Goal: Information Seeking & Learning: Learn about a topic

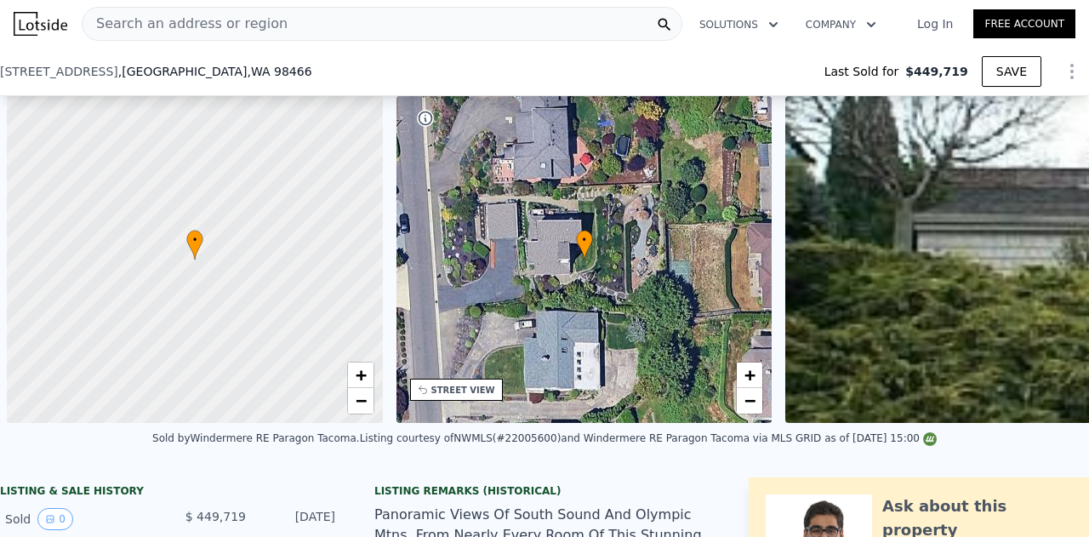
scroll to position [0, 7]
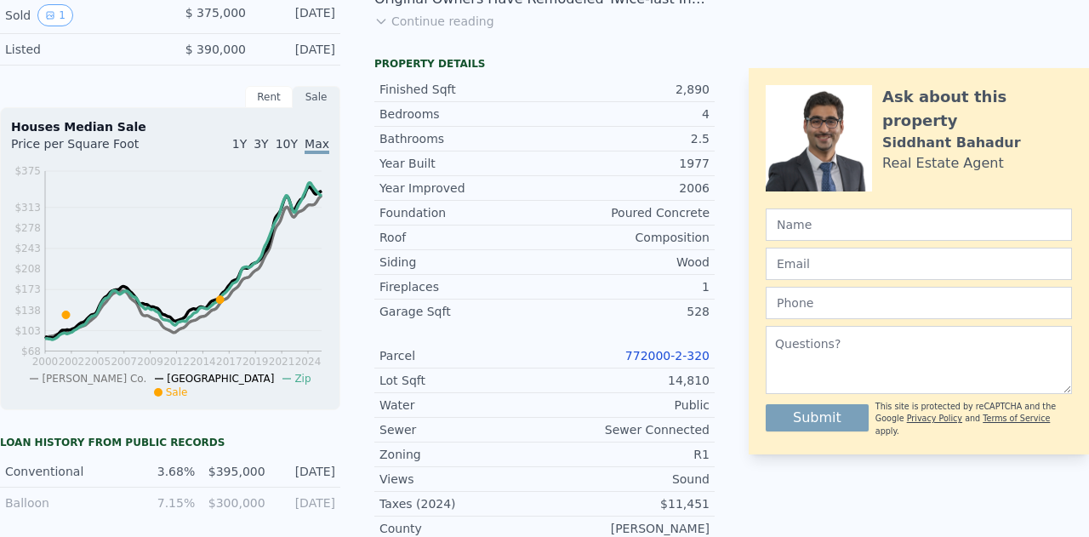
type input "$ 1,038,000"
type input "$ 555,516"
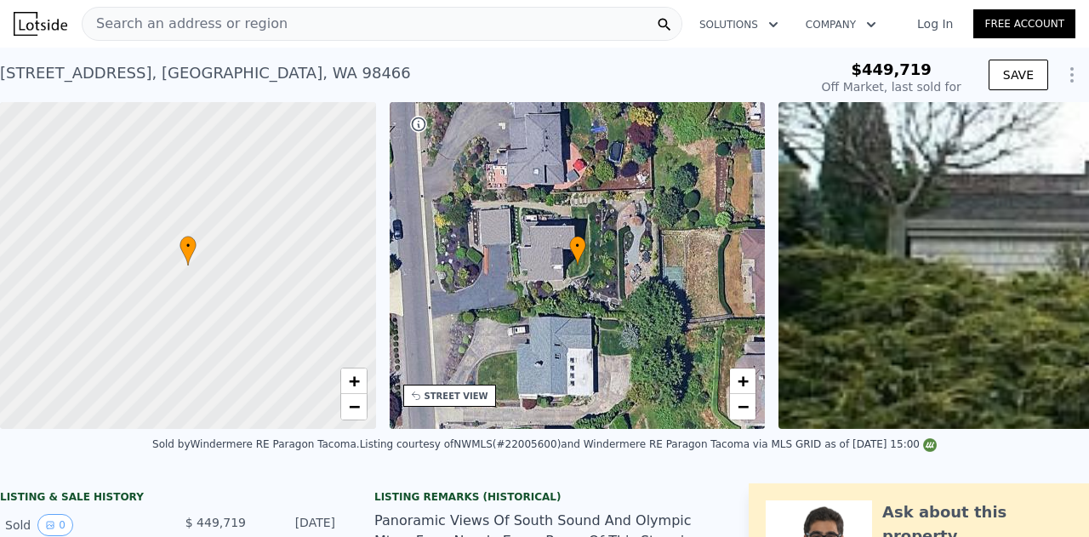
click at [206, 18] on span "Search an address or region" at bounding box center [185, 24] width 205 height 20
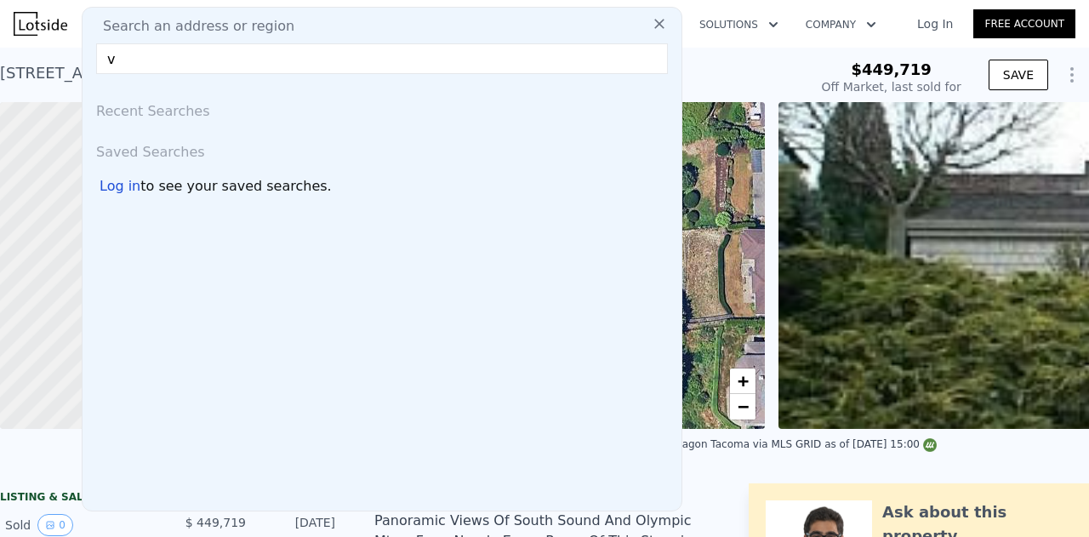
click at [228, 55] on input "v" at bounding box center [382, 58] width 572 height 31
click at [279, 67] on input "2019 [GEOGRAPHIC_DATA]" at bounding box center [382, 58] width 572 height 31
type input "2019 [GEOGRAPHIC_DATA]"
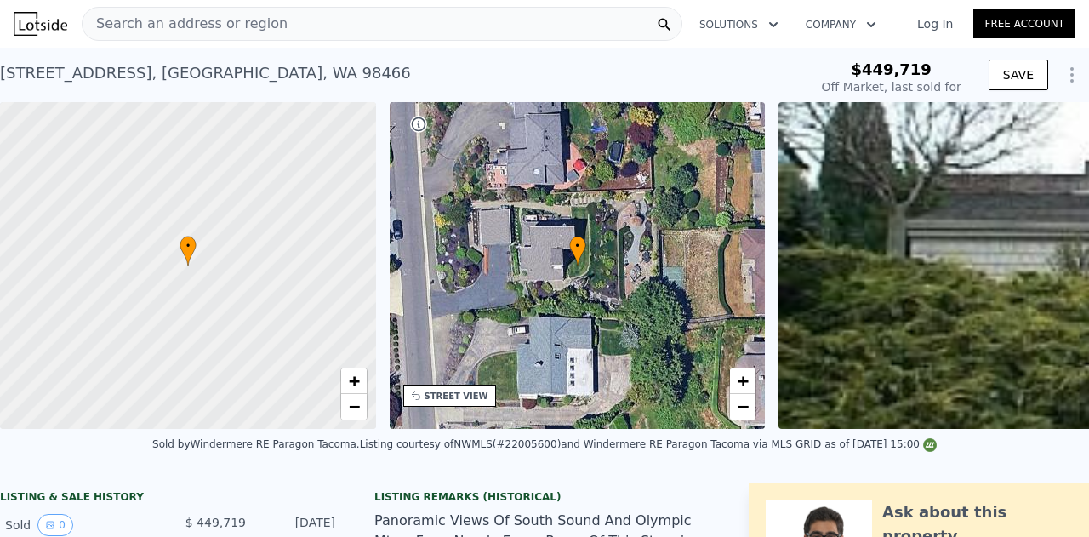
click at [733, 88] on div "[STREET_ADDRESS] Sold [DATE] for $449,719" at bounding box center [400, 78] width 801 height 48
click at [361, 36] on div "Search an address or region" at bounding box center [382, 24] width 601 height 34
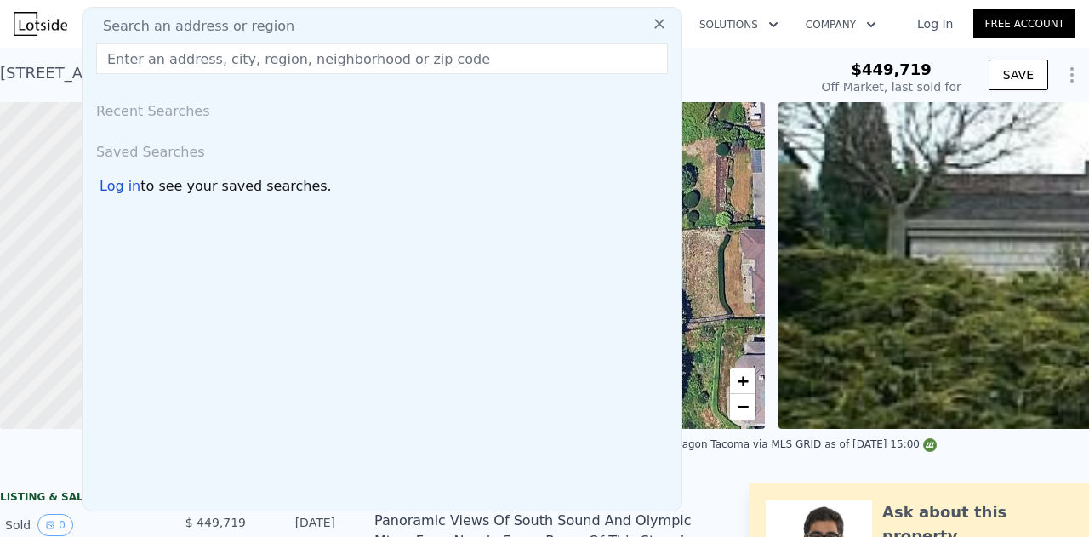
click at [357, 29] on div "Search an address or region" at bounding box center [381, 26] width 585 height 20
click at [252, 60] on input "text" at bounding box center [382, 58] width 572 height 31
paste input "2019 [GEOGRAPHIC_DATA]"
type input "2019 [GEOGRAPHIC_DATA]"
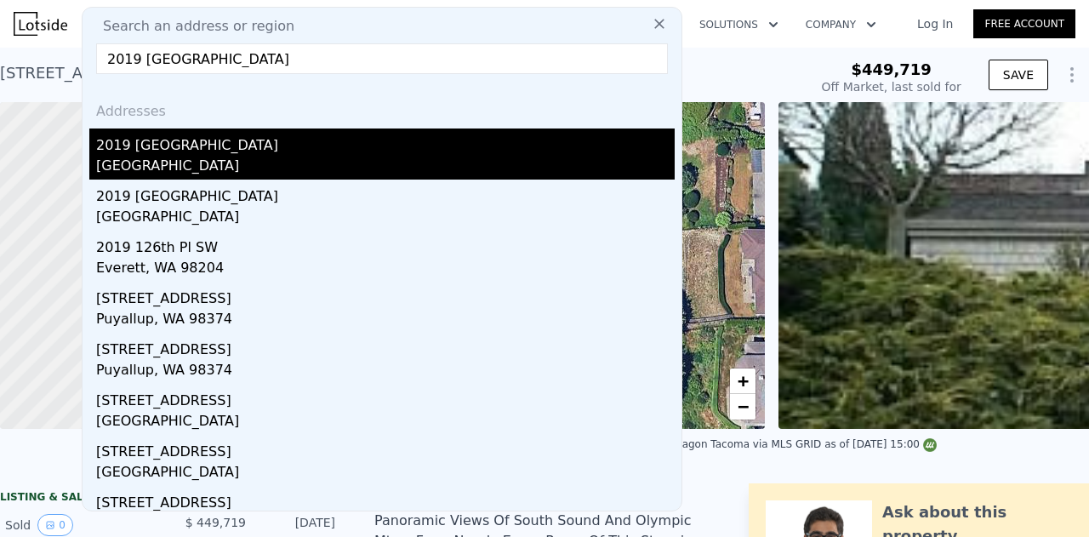
click at [210, 159] on div "[GEOGRAPHIC_DATA]" at bounding box center [385, 168] width 579 height 24
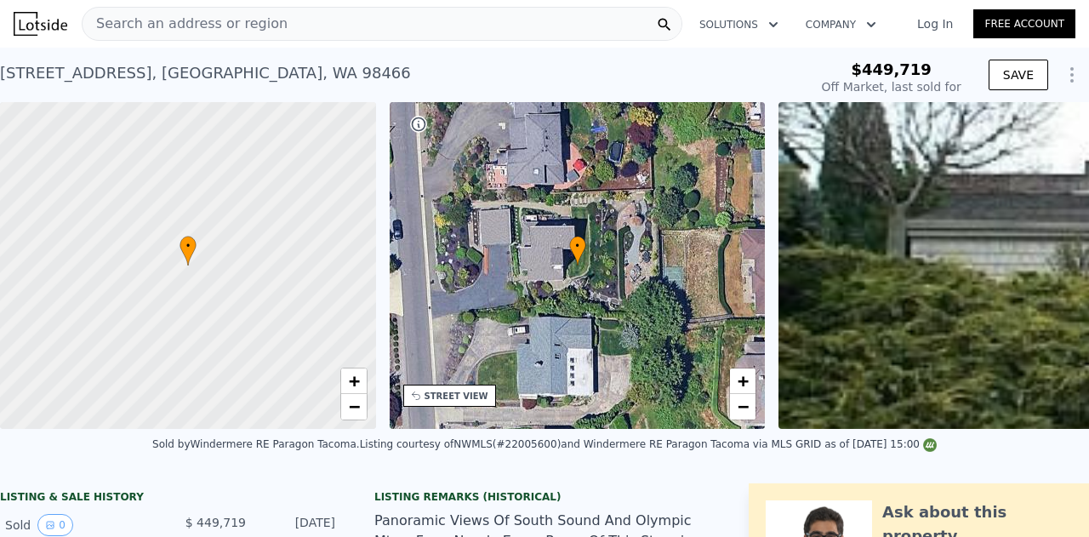
type input "1"
type input "2.75"
type input "1474"
type input "2512"
type input "12060"
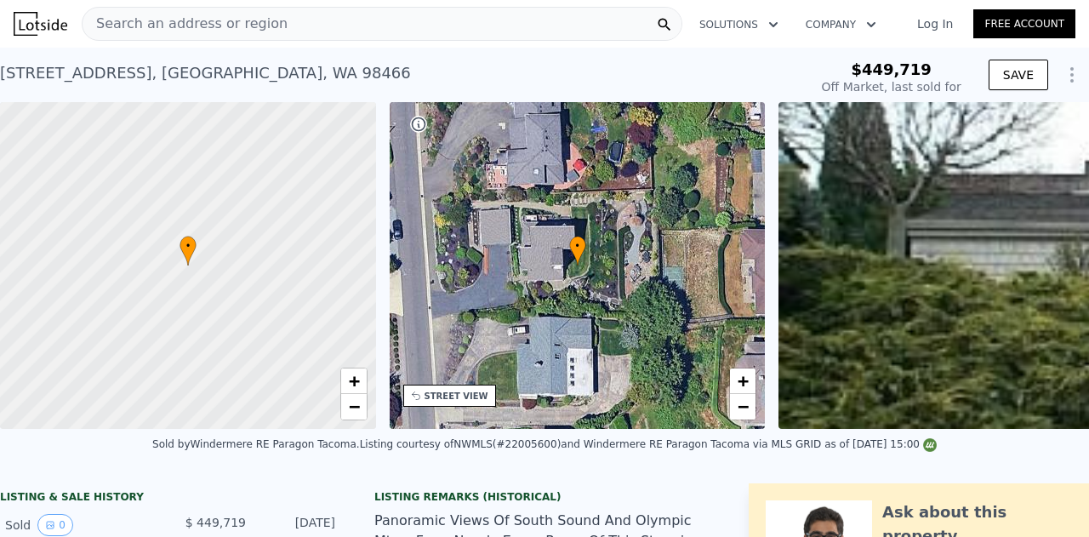
type input "32173"
type input "$ 686,000"
type input "5"
type input "$ 237,895"
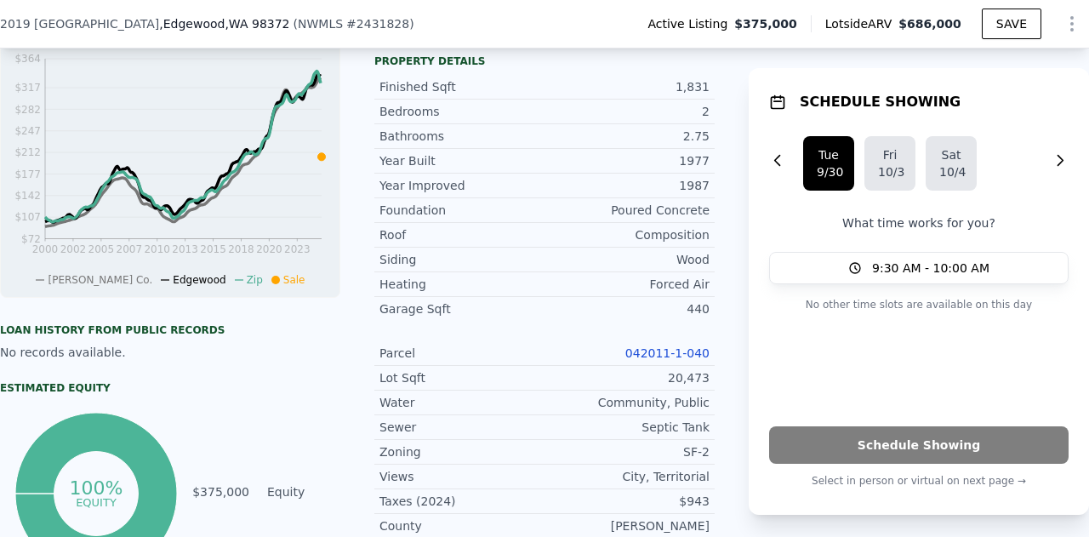
scroll to position [504, 0]
